Goal: Task Accomplishment & Management: Manage account settings

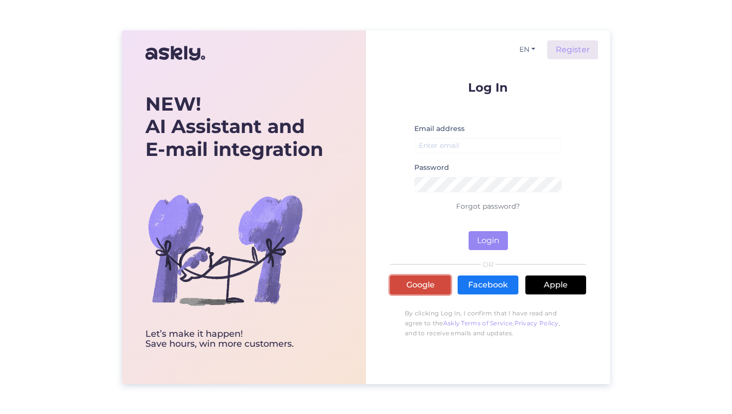
click at [404, 278] on link "Google" at bounding box center [420, 284] width 61 height 19
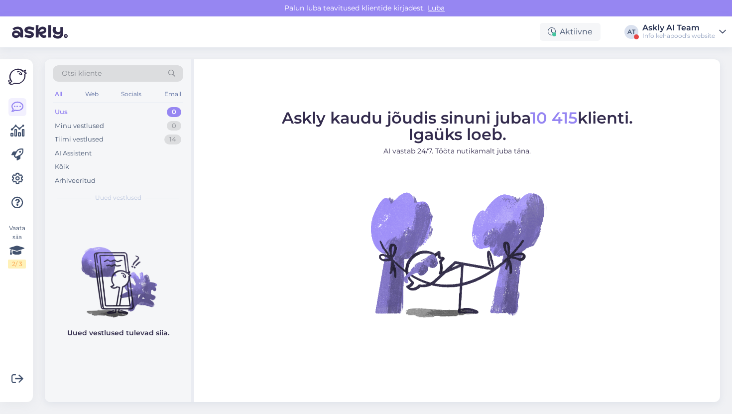
click at [676, 25] on div "Askly AI Team" at bounding box center [678, 28] width 73 height 8
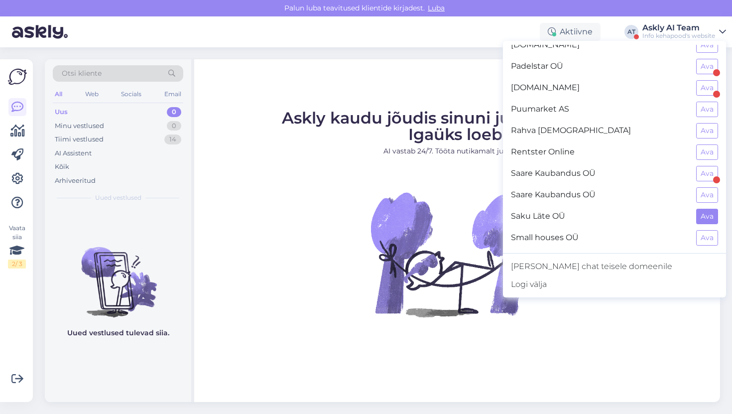
scroll to position [635, 0]
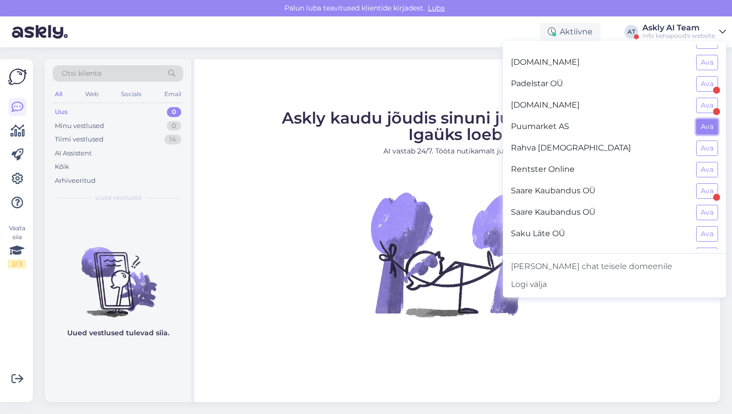
click at [710, 124] on button "Ava" at bounding box center [707, 126] width 22 height 15
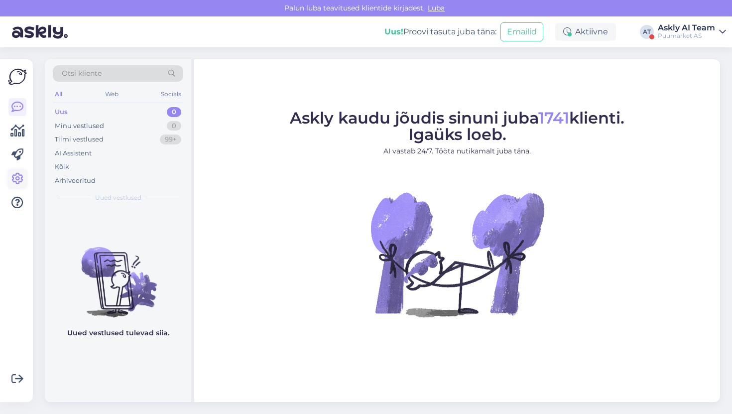
click at [22, 175] on icon at bounding box center [17, 179] width 12 height 12
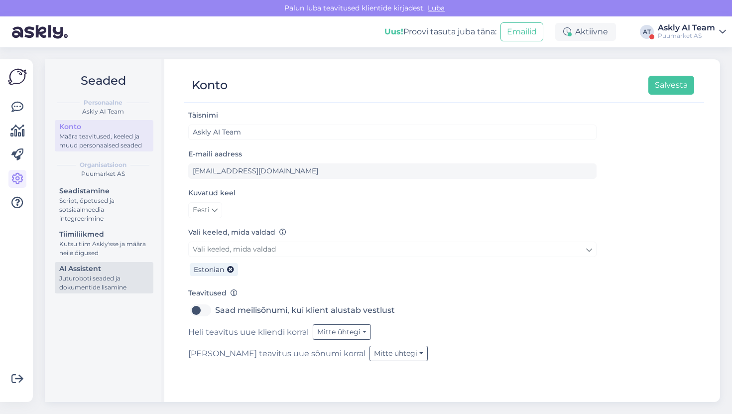
click at [104, 265] on div "AI Assistent" at bounding box center [104, 268] width 90 height 10
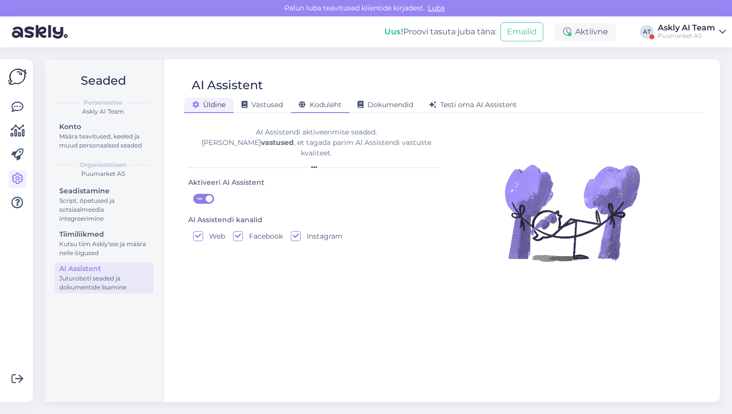
click at [342, 106] on span "Koduleht" at bounding box center [320, 104] width 43 height 9
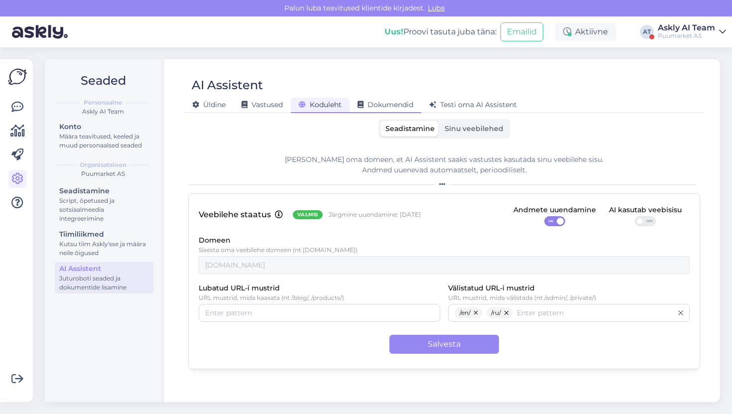
click at [379, 109] on span "Dokumendid" at bounding box center [386, 104] width 56 height 9
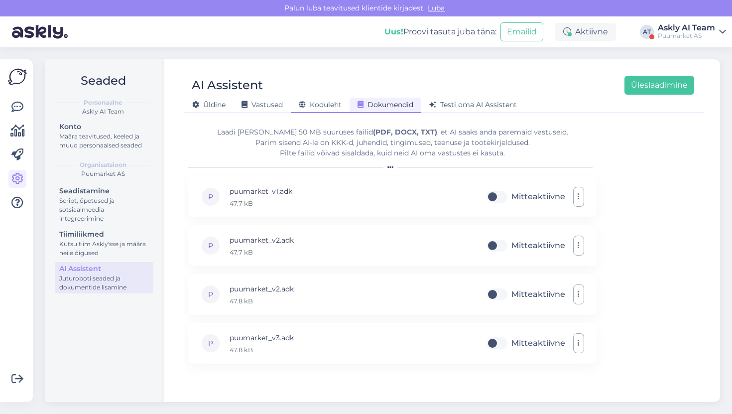
click at [330, 103] on span "Koduleht" at bounding box center [320, 104] width 43 height 9
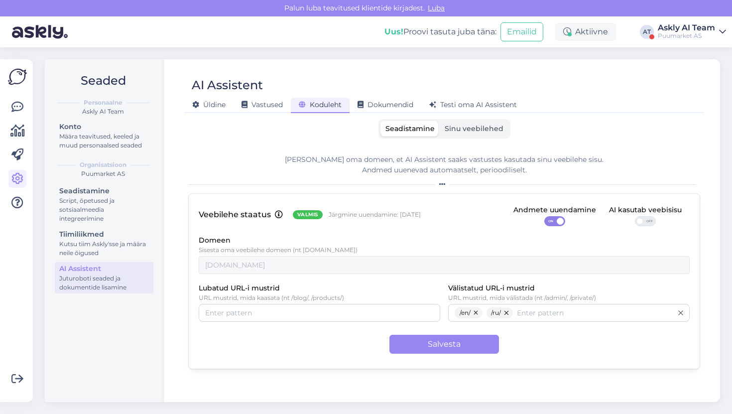
click at [470, 130] on span "Sinu veebilehed" at bounding box center [474, 128] width 59 height 9
click at [440, 121] on input "Sinu veebilehed" at bounding box center [440, 121] width 0 height 0
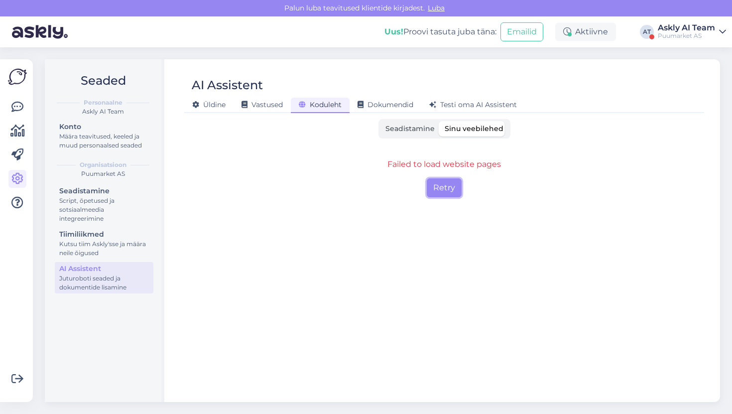
click at [446, 180] on button "Retry" at bounding box center [444, 187] width 35 height 19
click at [439, 181] on button "Retry" at bounding box center [444, 187] width 35 height 19
click at [678, 37] on div "Puumarket AS" at bounding box center [686, 36] width 57 height 8
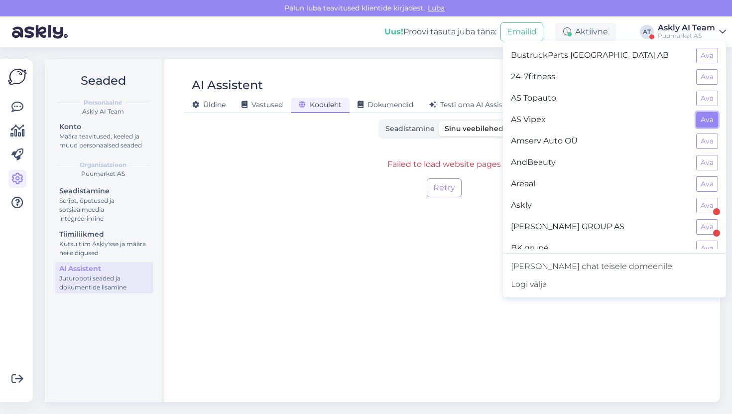
click at [700, 116] on button "Ava" at bounding box center [707, 119] width 22 height 15
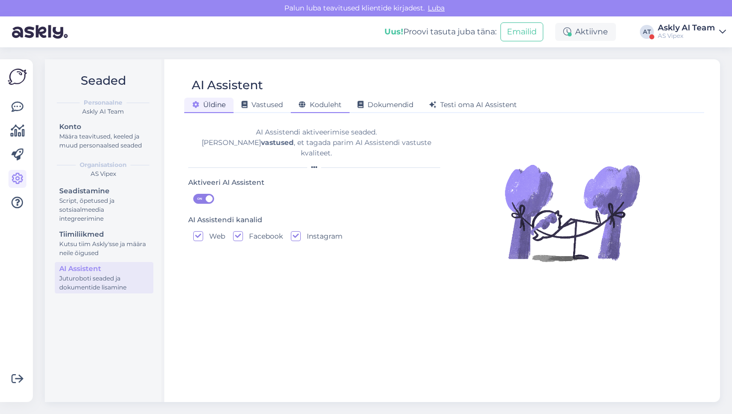
click at [333, 111] on div "Koduleht" at bounding box center [320, 105] width 59 height 15
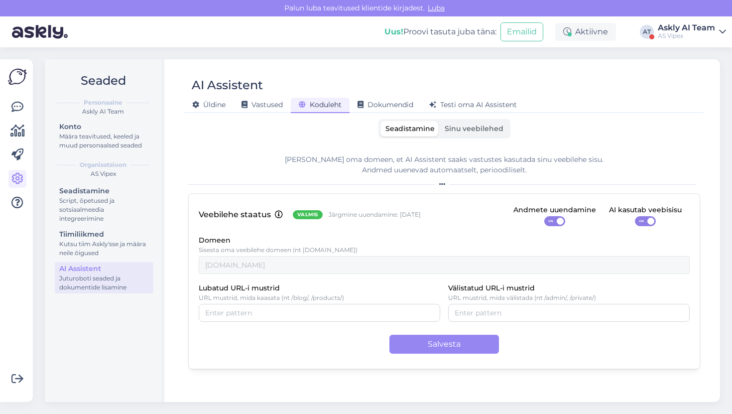
click at [458, 135] on label "Sinu veebilehed" at bounding box center [474, 128] width 69 height 15
click at [440, 121] on input "Sinu veebilehed" at bounding box center [440, 121] width 0 height 0
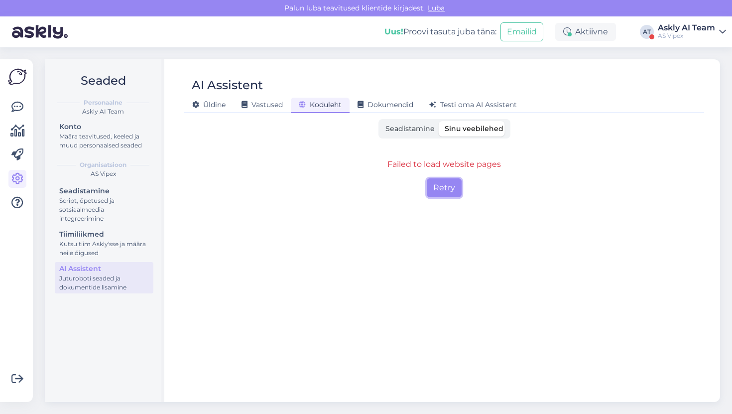
click at [446, 196] on button "Retry" at bounding box center [444, 187] width 35 height 19
click at [412, 123] on label "Seadistamine" at bounding box center [409, 128] width 59 height 15
click at [380, 121] on input "Seadistamine" at bounding box center [380, 121] width 0 height 0
